Goal: Task Accomplishment & Management: Use online tool/utility

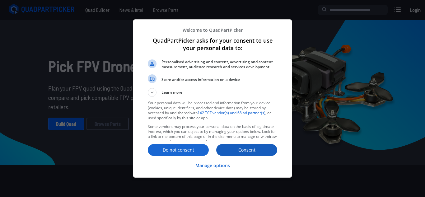
click at [241, 147] on p "Consent" at bounding box center [246, 150] width 61 height 6
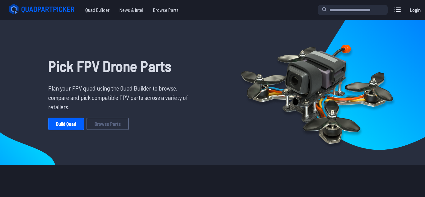
click at [81, 131] on div "Pick FPV Drone Parts Plan your FPV quad using the Quad Builder to browse, compa…" at bounding box center [120, 92] width 204 height 135
click at [76, 129] on link "Build Quad" at bounding box center [66, 124] width 36 height 12
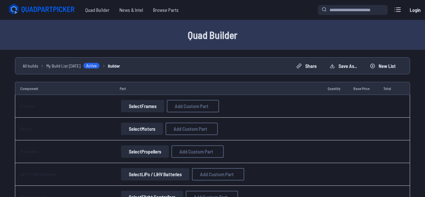
click at [138, 107] on button "Select Frames" at bounding box center [142, 106] width 43 height 12
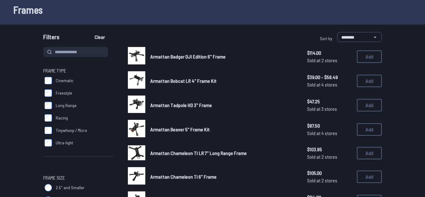
scroll to position [35, 0]
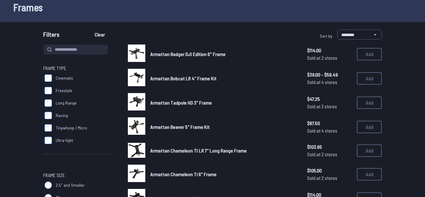
click at [68, 83] on label "Cinematic" at bounding box center [78, 78] width 70 height 12
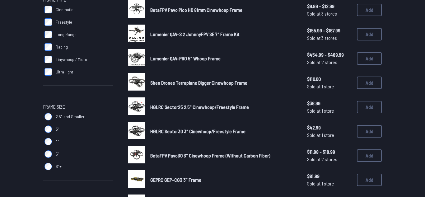
scroll to position [102, 0]
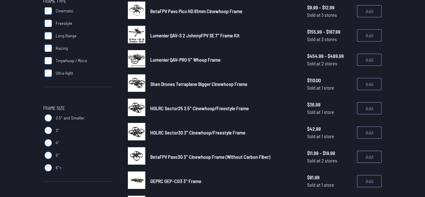
click at [166, 134] on span "HGLRC Sector30 3" Cinewhoop/Freestyle Frame" at bounding box center [197, 132] width 95 height 6
